Goal: Information Seeking & Learning: Learn about a topic

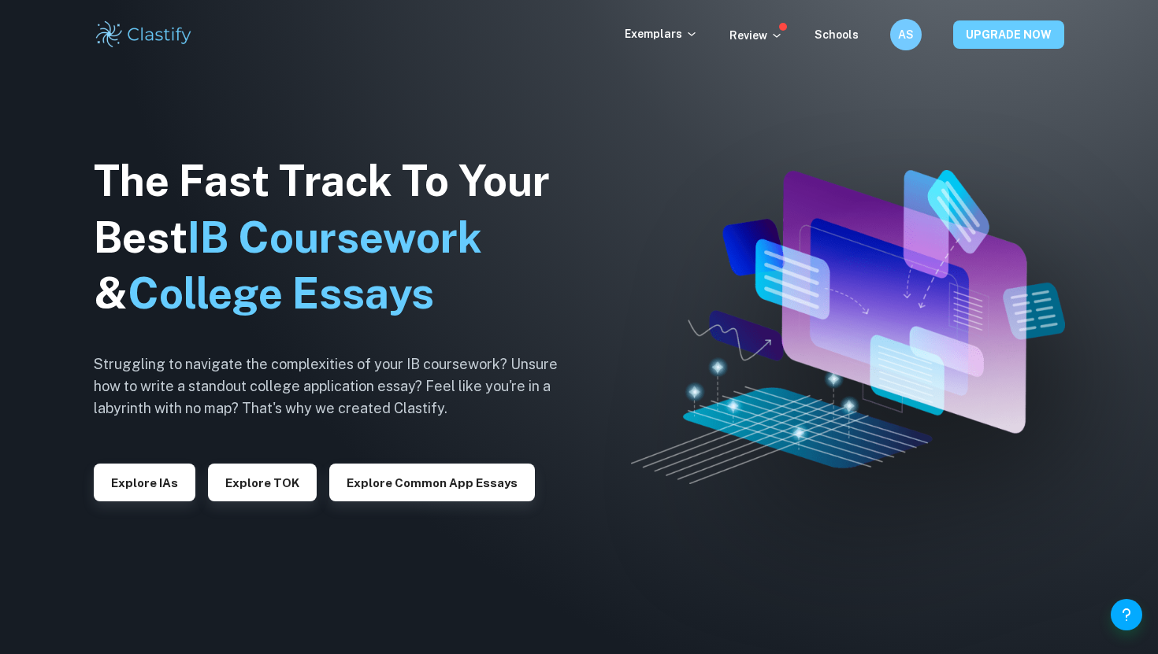
click at [986, 37] on button "UPGRADE NOW" at bounding box center [1008, 34] width 111 height 28
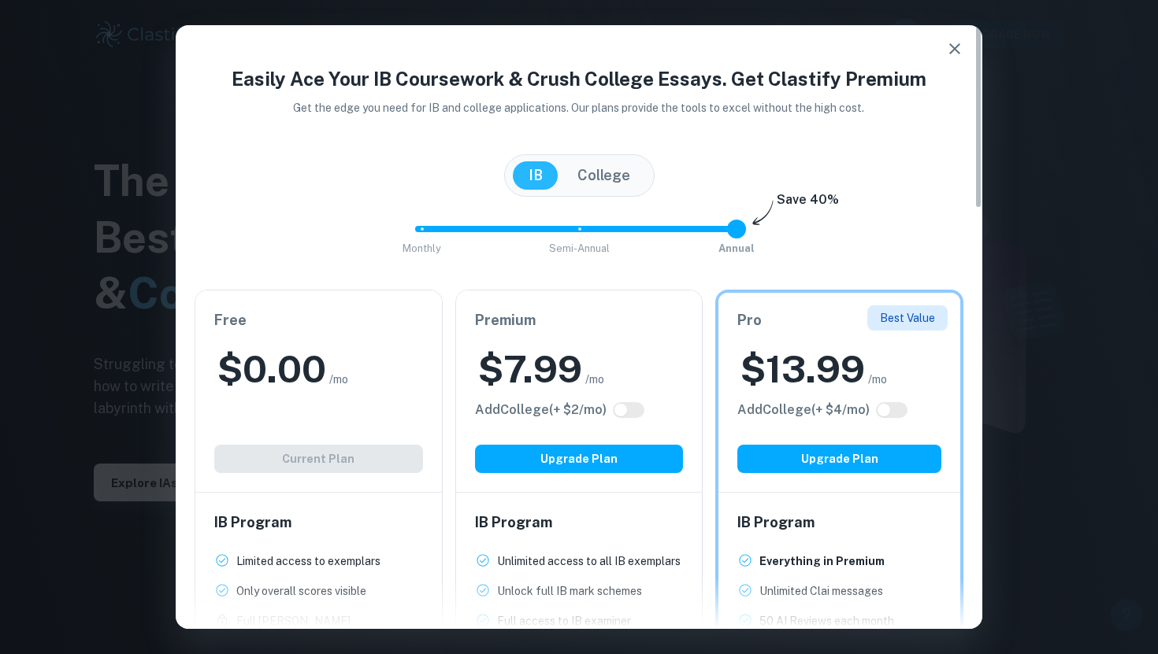
click at [955, 38] on button "button" at bounding box center [955, 49] width 32 height 32
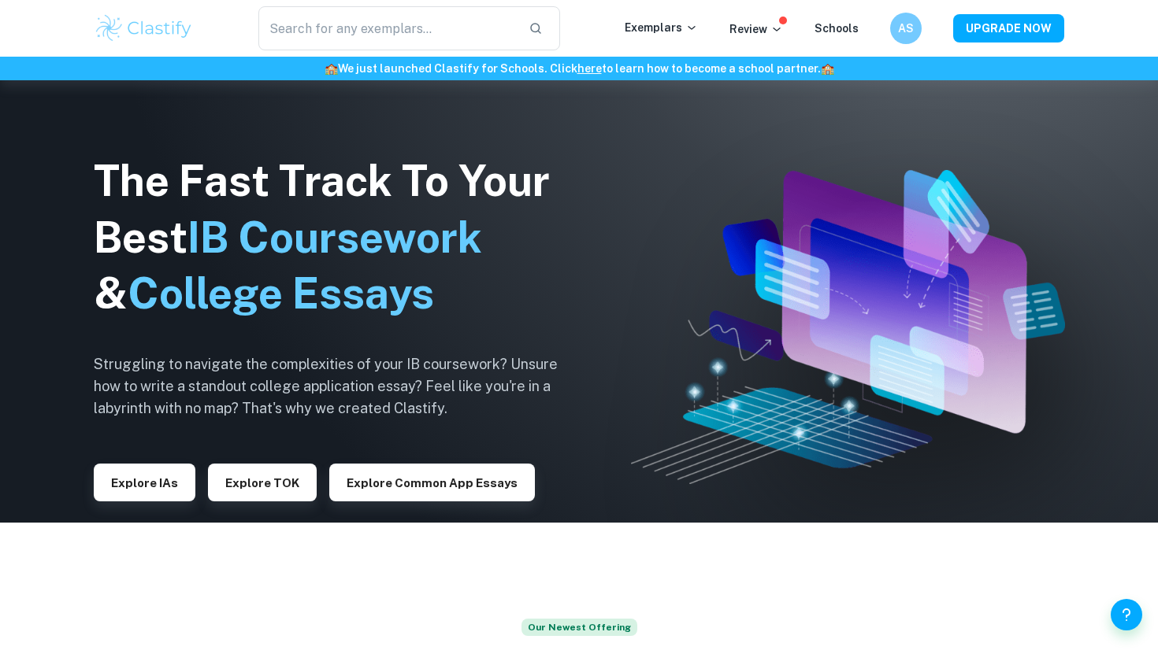
scroll to position [118, 0]
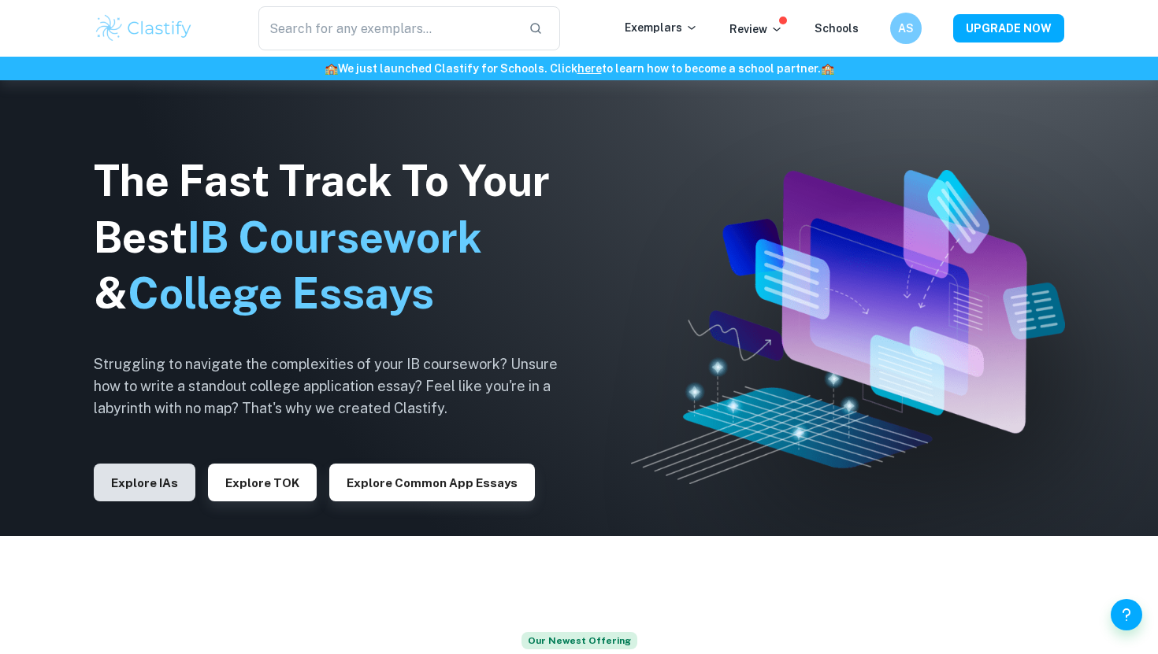
click at [120, 473] on button "Explore IAs" at bounding box center [145, 483] width 102 height 38
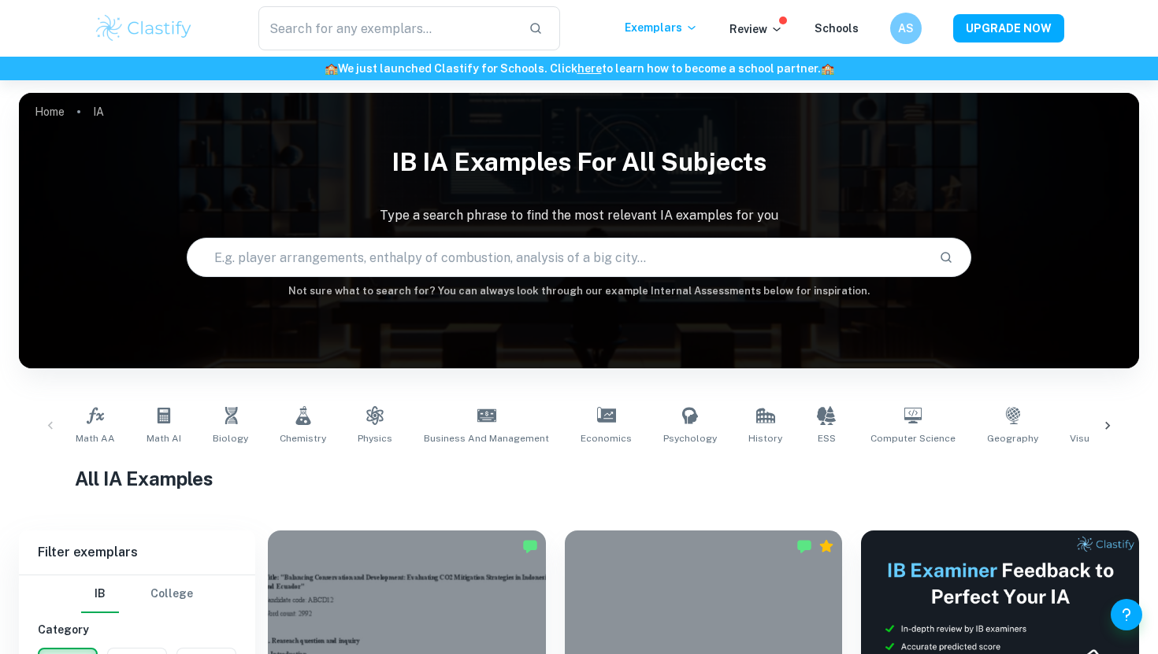
click at [376, 253] on input "text" at bounding box center [556, 257] width 738 height 44
click at [324, 274] on input "text" at bounding box center [556, 257] width 738 height 44
click at [317, 277] on input "text" at bounding box center [556, 257] width 738 height 44
type input "business i"
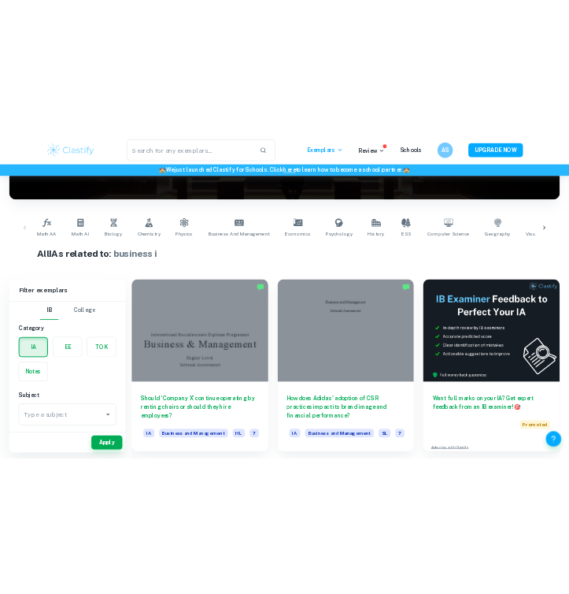
scroll to position [236, 0]
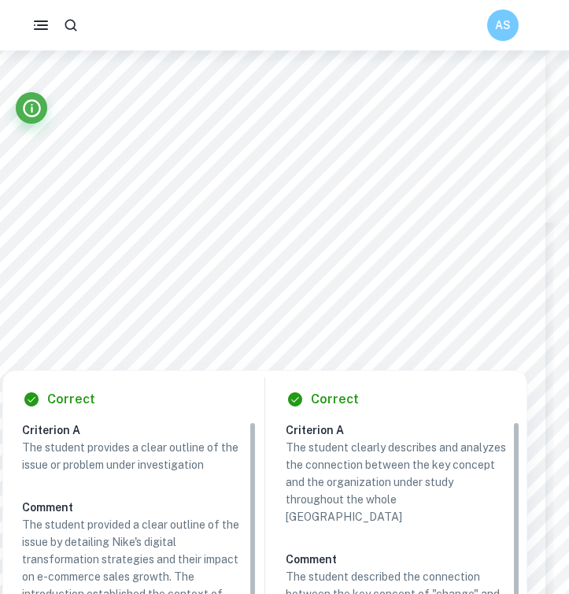
scroll to position [2371, 16]
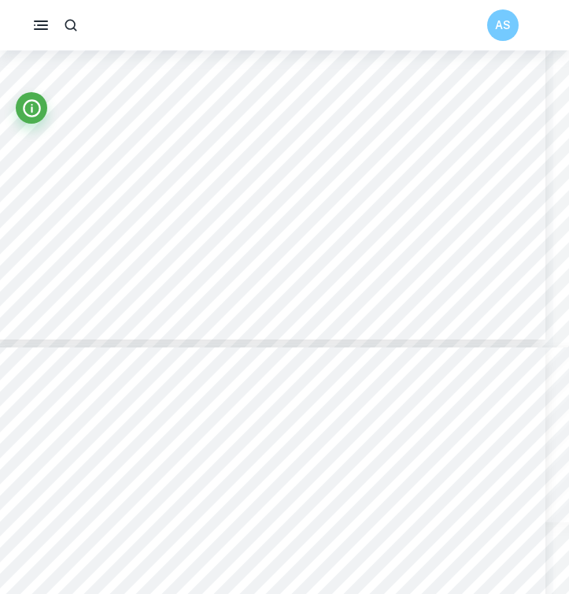
type input "4"
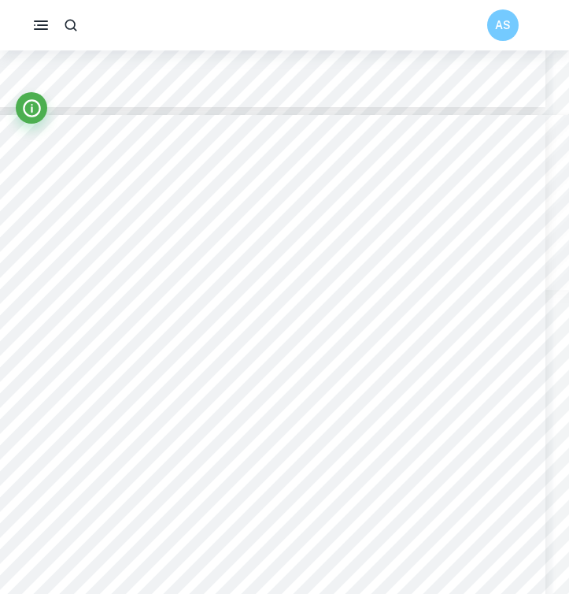
scroll to position [2304, 17]
